Goal: Task Accomplishment & Management: Manage account settings

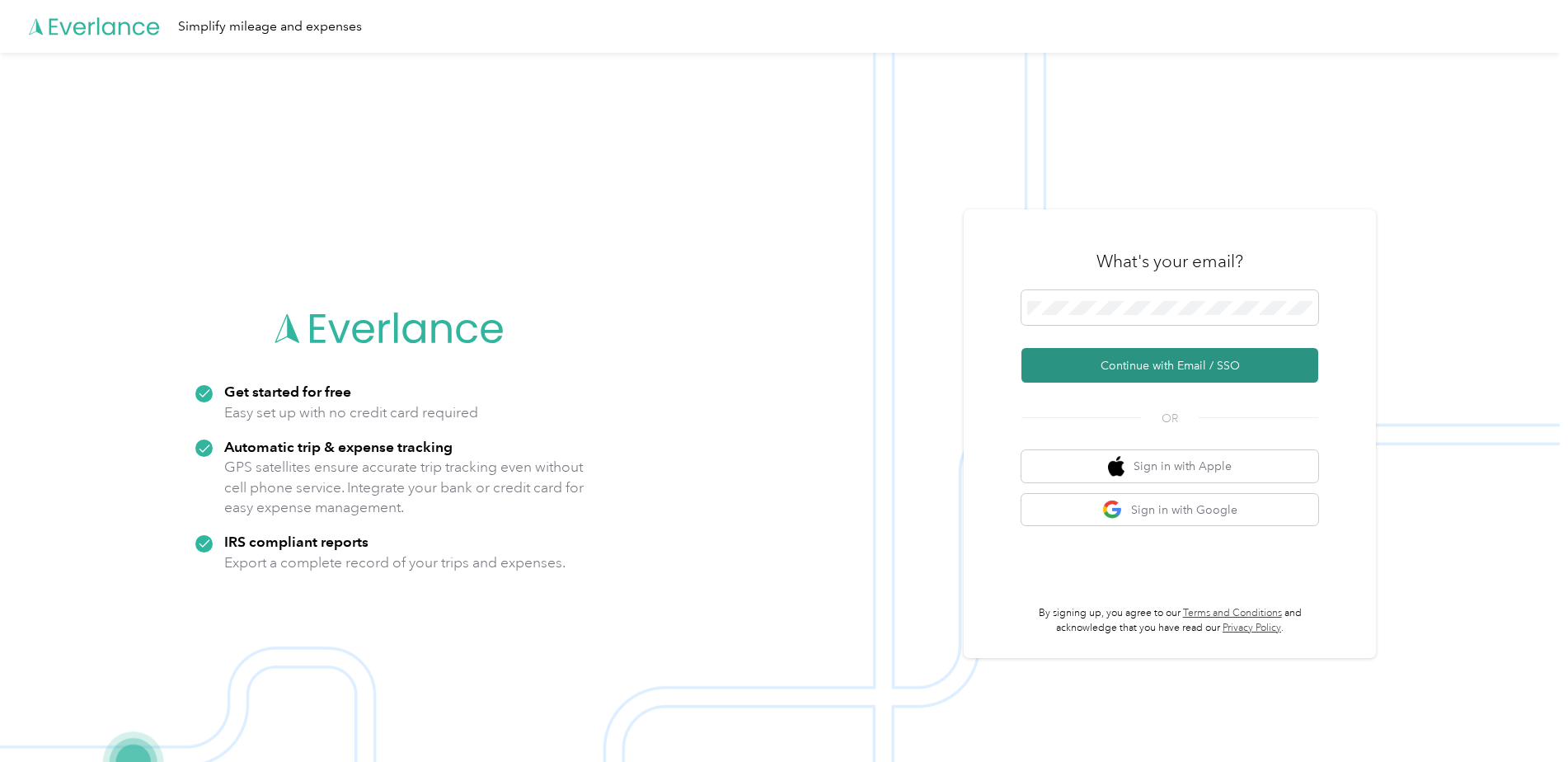
click at [1108, 353] on button "Continue with Email / SSO" at bounding box center [1170, 365] width 297 height 35
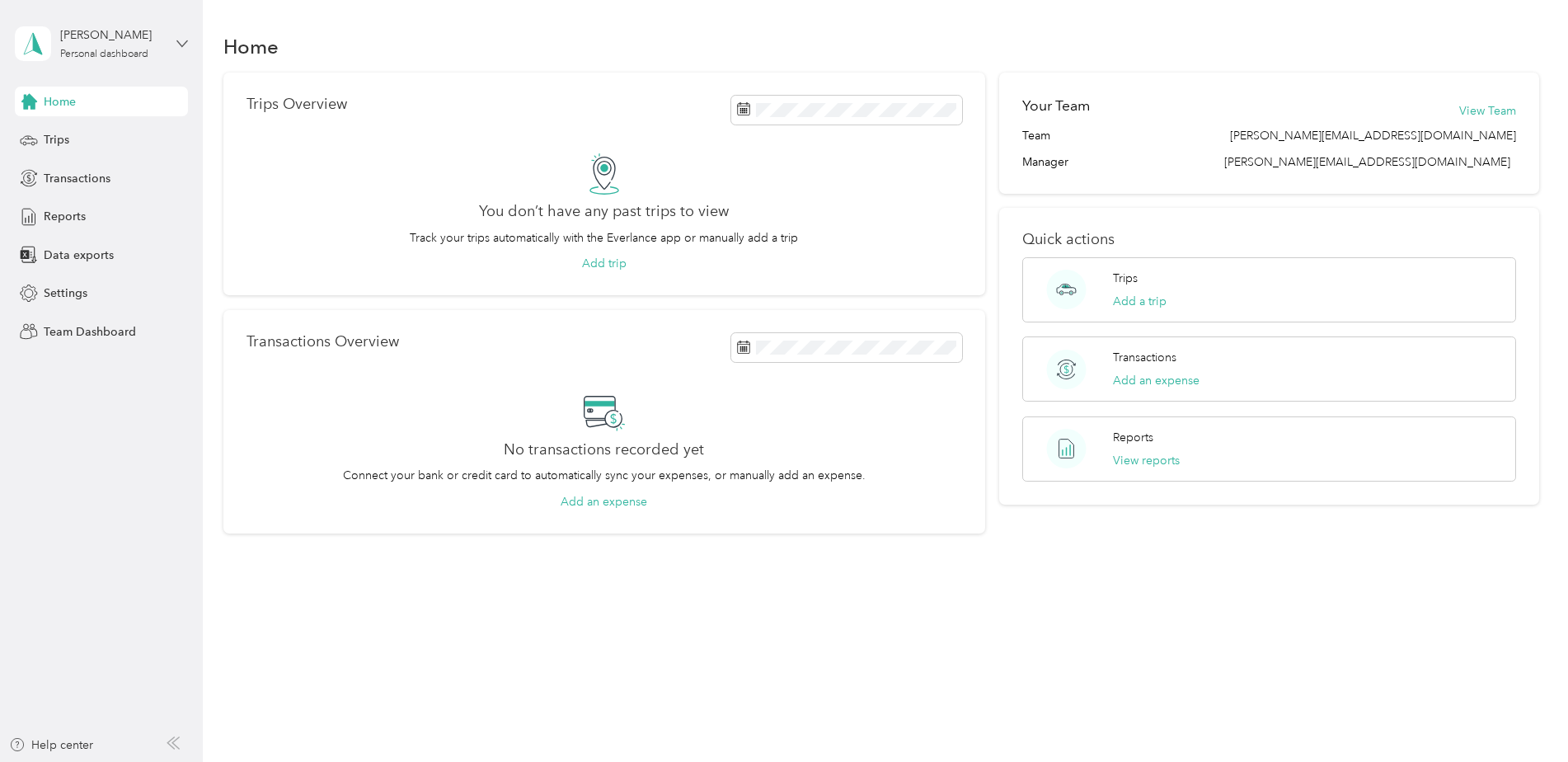
click at [180, 45] on icon at bounding box center [182, 43] width 11 height 11
click at [98, 137] on div "Team dashboard" at bounding box center [74, 135] width 88 height 17
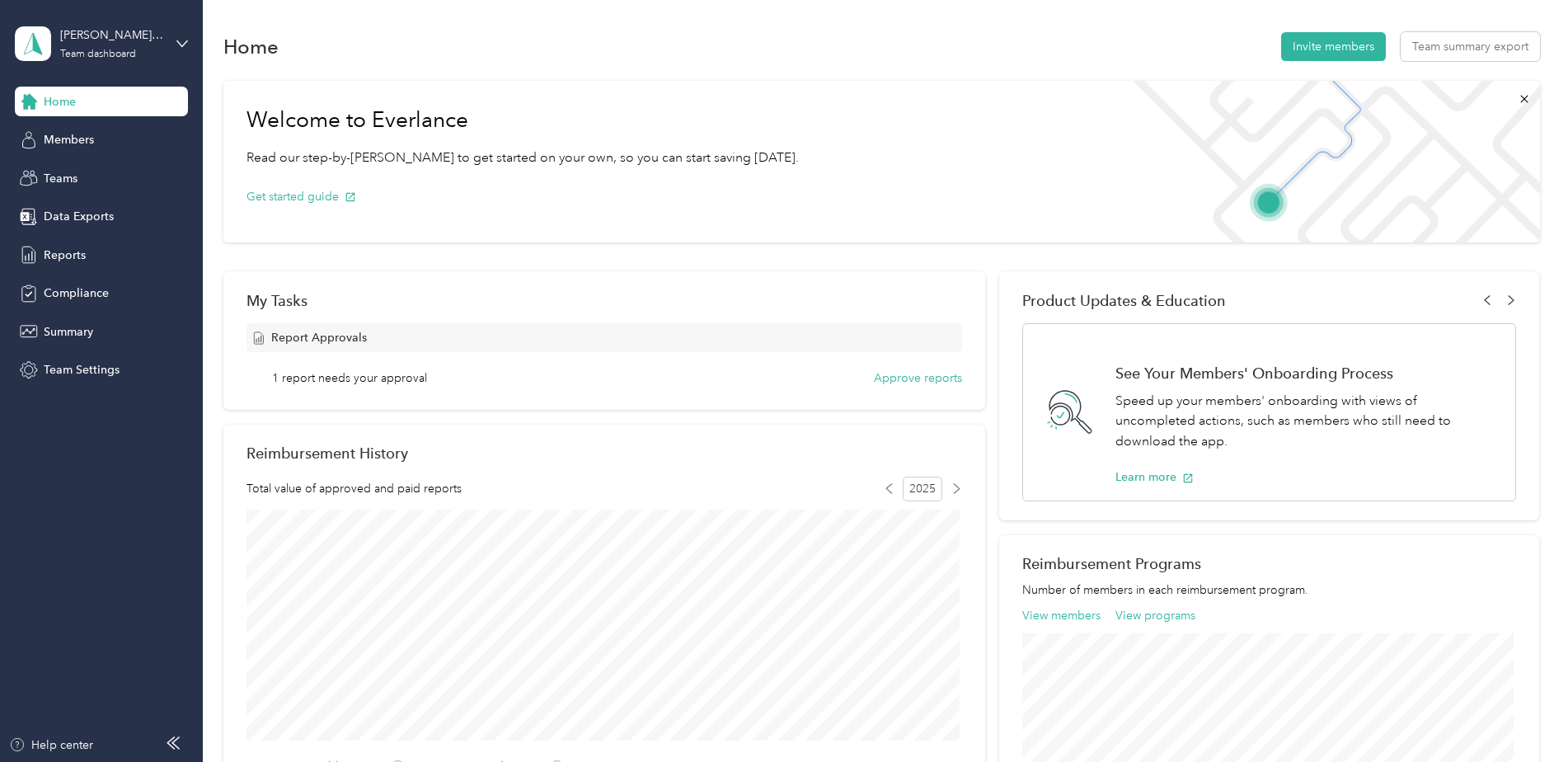
click at [395, 376] on span "1 report needs your approval" at bounding box center [349, 378] width 155 height 17
click at [898, 374] on button "Approve reports" at bounding box center [918, 378] width 88 height 17
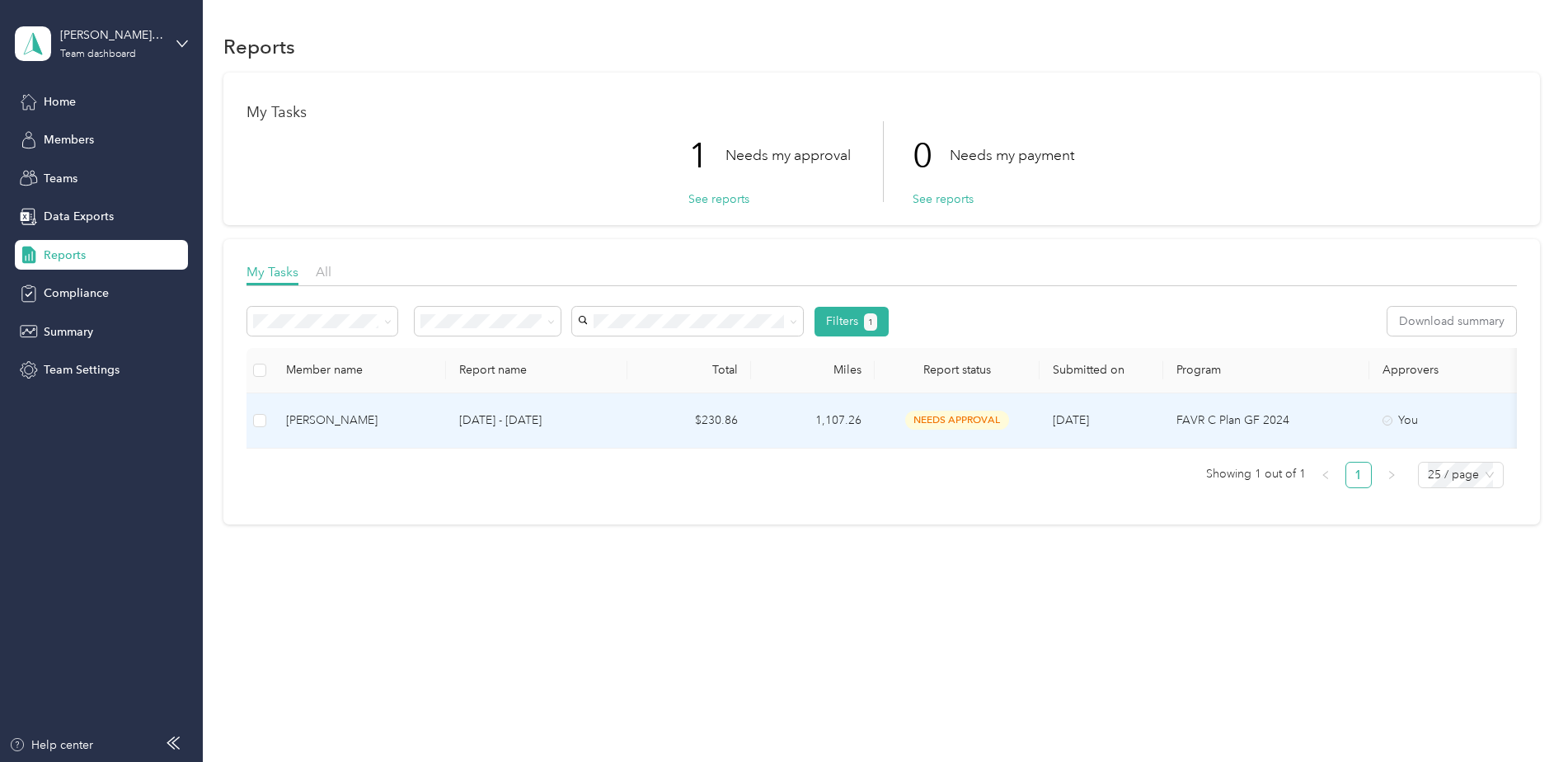
click at [326, 424] on div "Jeffrey Marano" at bounding box center [360, 420] width 147 height 18
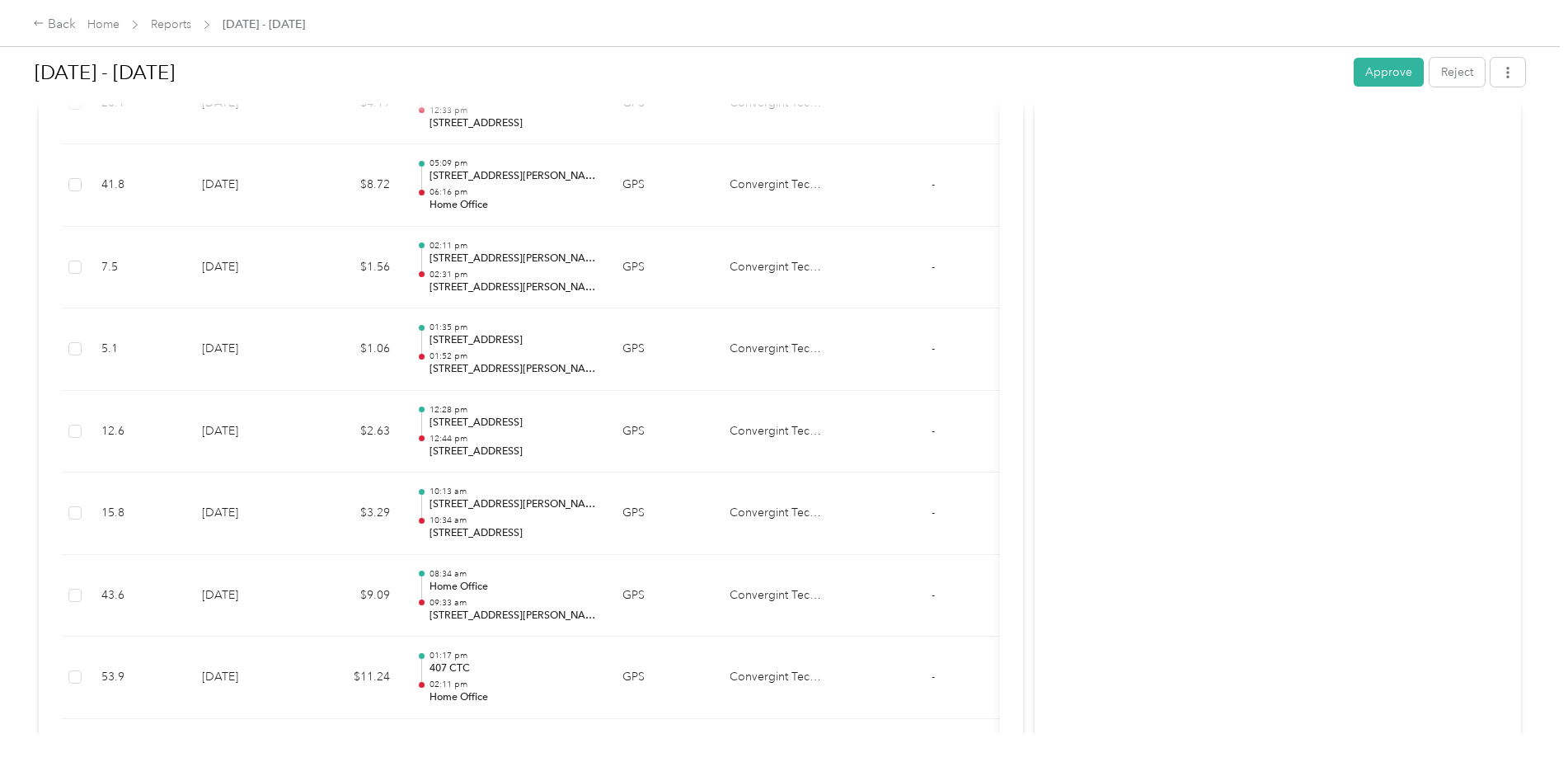
scroll to position [1897, 0]
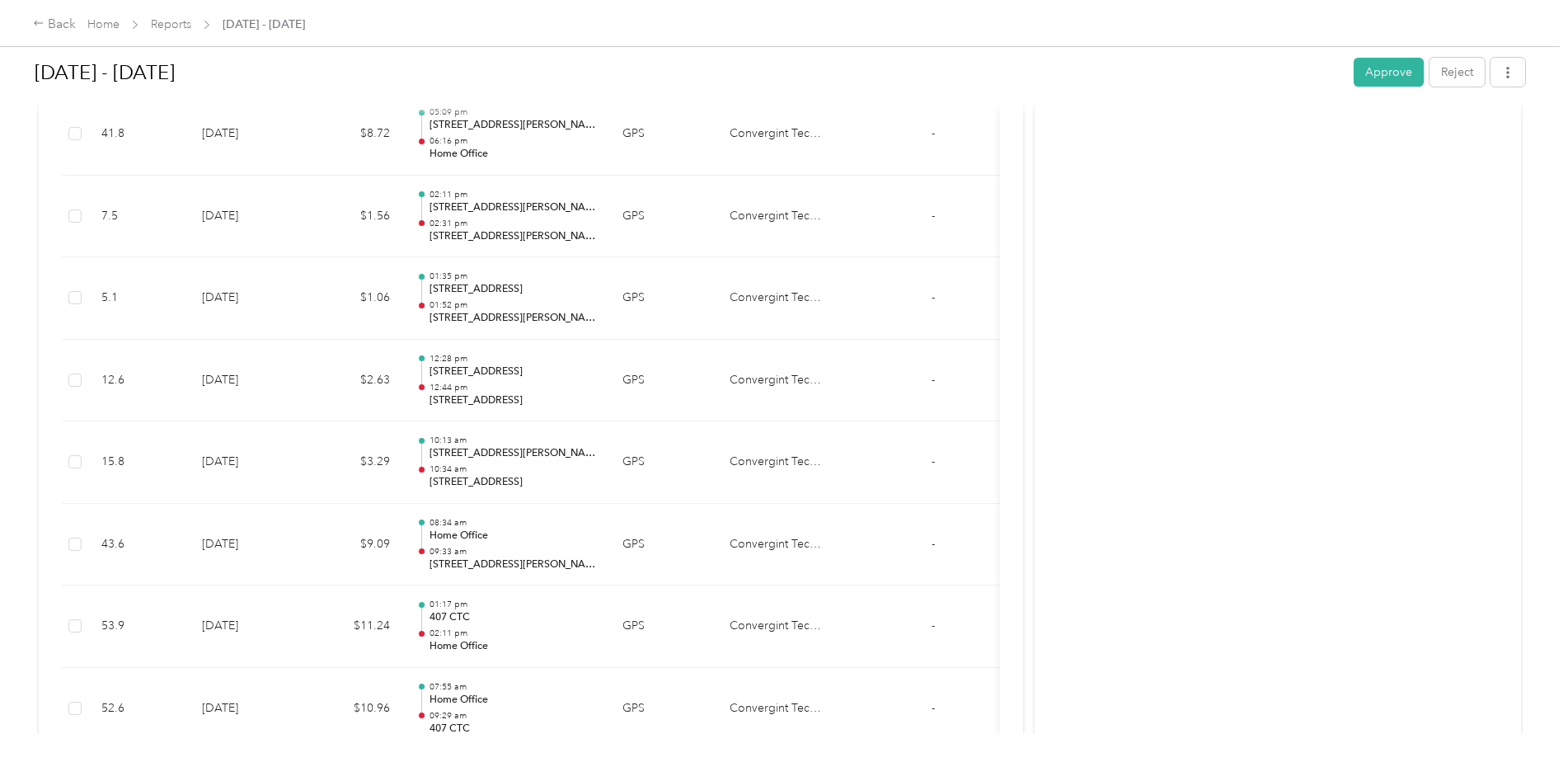
click at [1379, 73] on button "Approve" at bounding box center [1389, 71] width 70 height 29
